Goal: Task Accomplishment & Management: Manage account settings

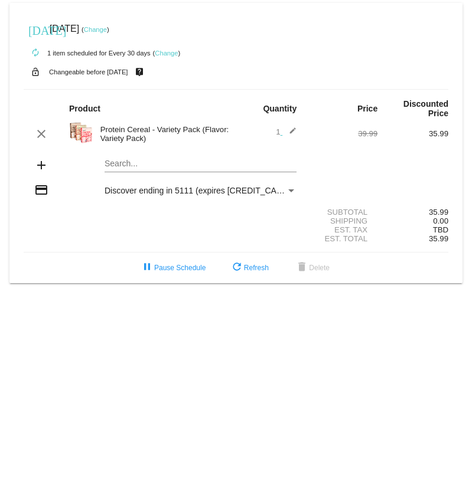
click at [107, 28] on link "Change" at bounding box center [95, 29] width 23 height 7
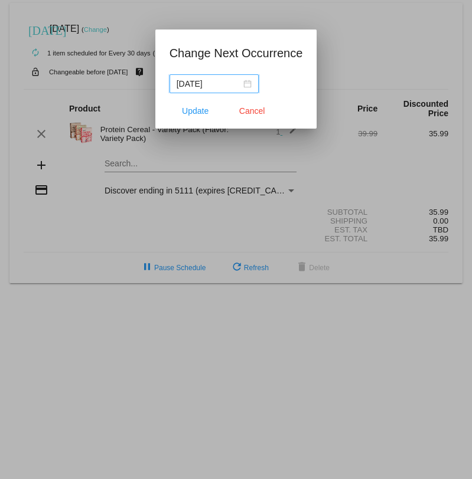
click at [207, 83] on input "[DATE]" at bounding box center [208, 83] width 64 height 13
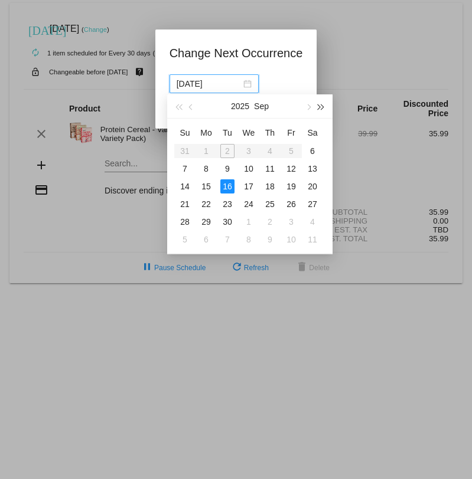
click at [319, 105] on span "button" at bounding box center [321, 107] width 6 height 6
click at [271, 167] on div "10" at bounding box center [270, 169] width 14 height 14
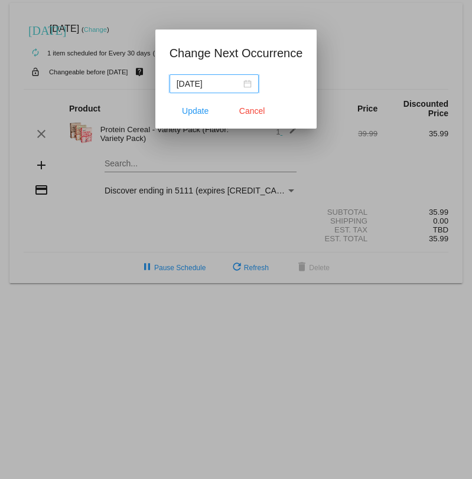
click at [237, 84] on div "[DATE]" at bounding box center [213, 83] width 75 height 13
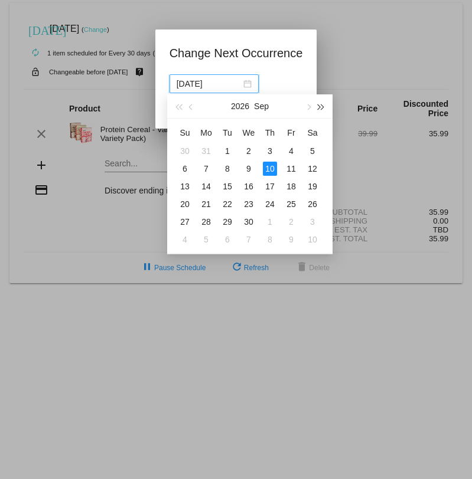
click at [319, 103] on button "button" at bounding box center [321, 106] width 13 height 24
click at [271, 218] on div "30" at bounding box center [270, 222] width 14 height 14
type input "[DATE]"
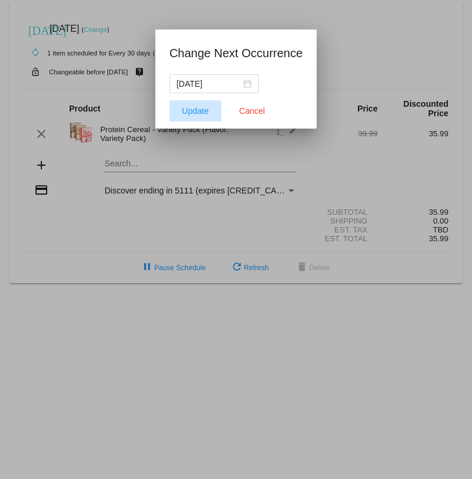
click at [192, 110] on span "Update" at bounding box center [195, 110] width 27 height 9
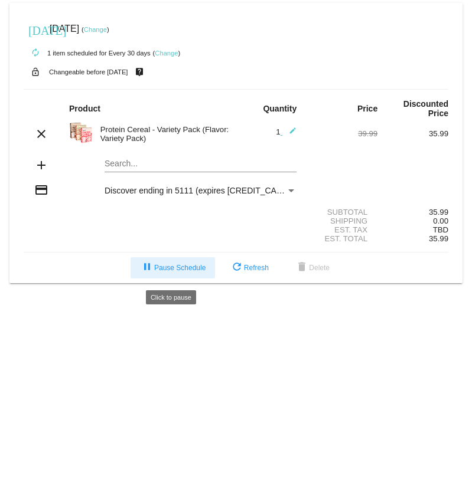
click at [174, 270] on span "pause Pause Schedule" at bounding box center [173, 268] width 66 height 8
